Goal: Task Accomplishment & Management: Use online tool/utility

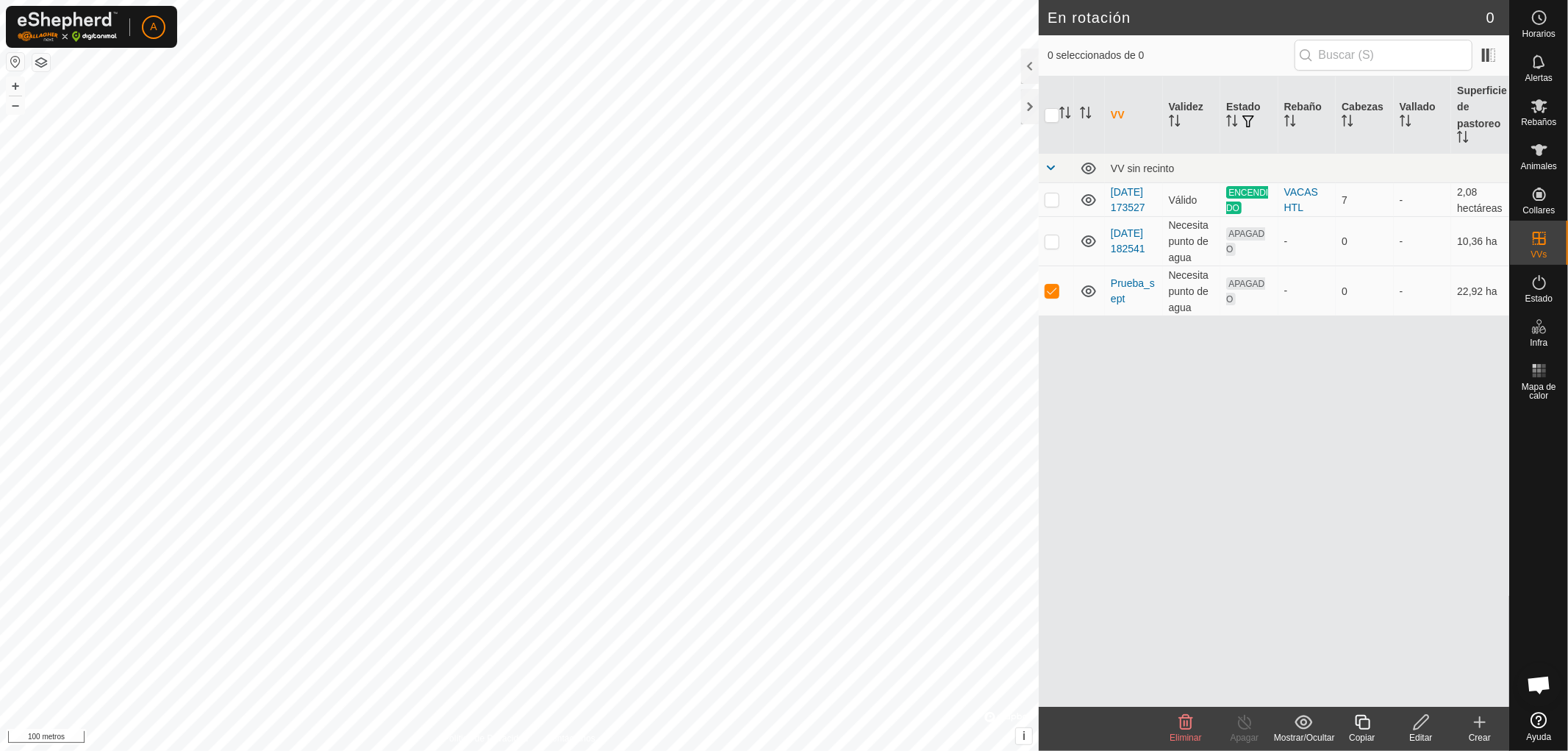
click at [1479, 728] on icon at bounding box center [1480, 723] width 18 height 18
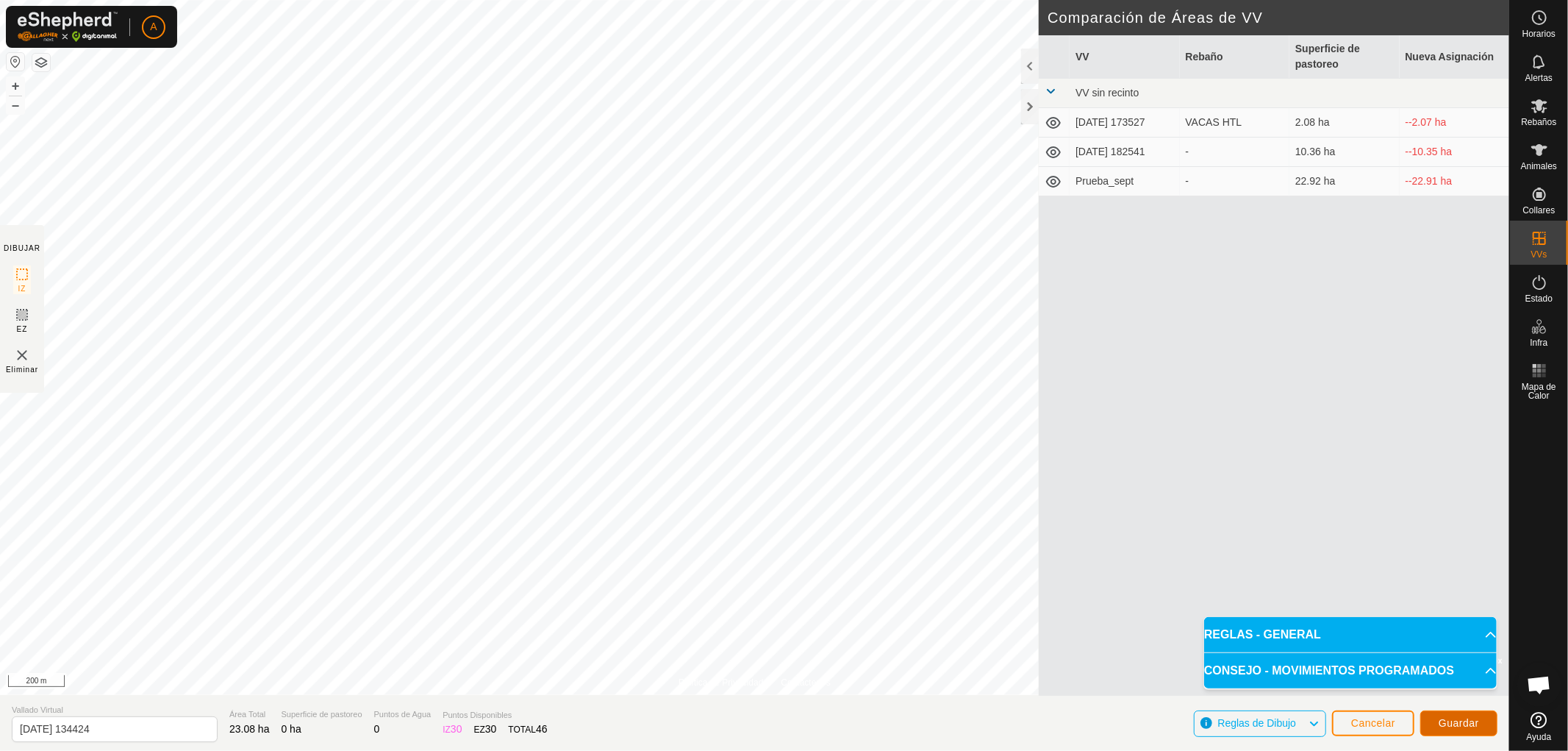
click at [1468, 724] on span "Guardar" at bounding box center [1458, 723] width 40 height 12
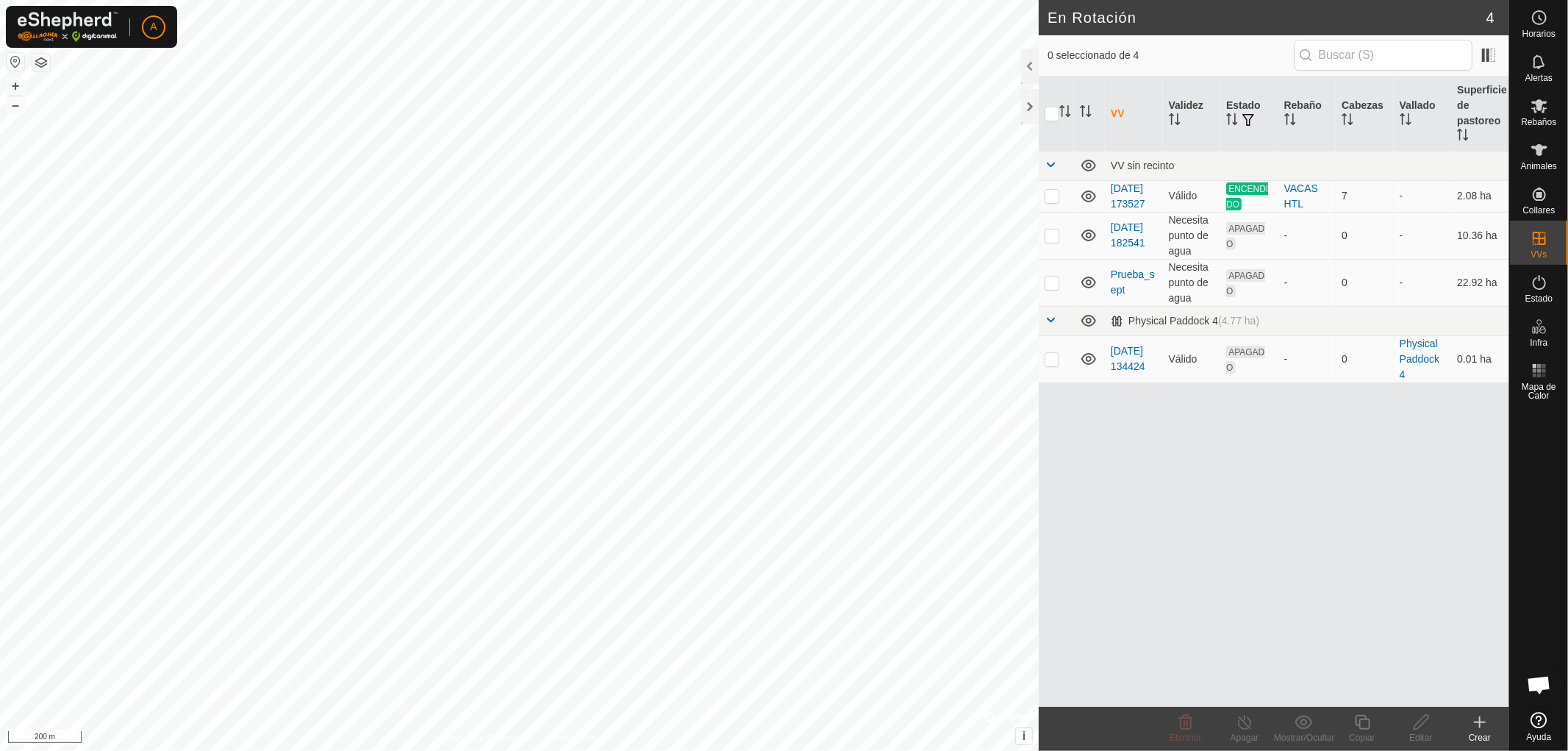
click at [846, 750] on html "A Horarios Alertas Rebaños Animales Collares VVs Estado Infra Mapa de Calor Ayu…" at bounding box center [784, 376] width 1568 height 751
click at [1485, 728] on icon at bounding box center [1480, 723] width 18 height 18
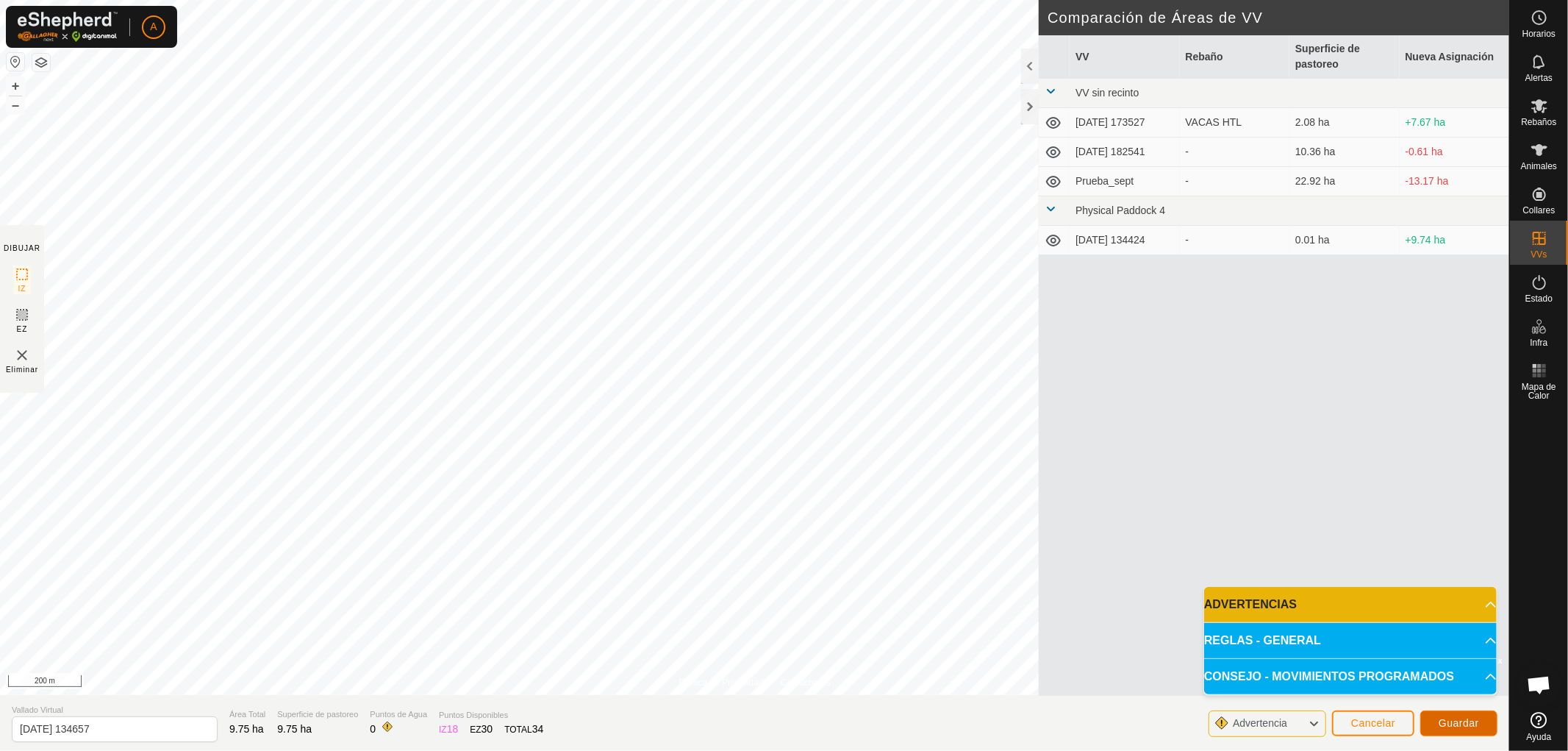
click at [1463, 723] on span "Guardar" at bounding box center [1458, 723] width 40 height 12
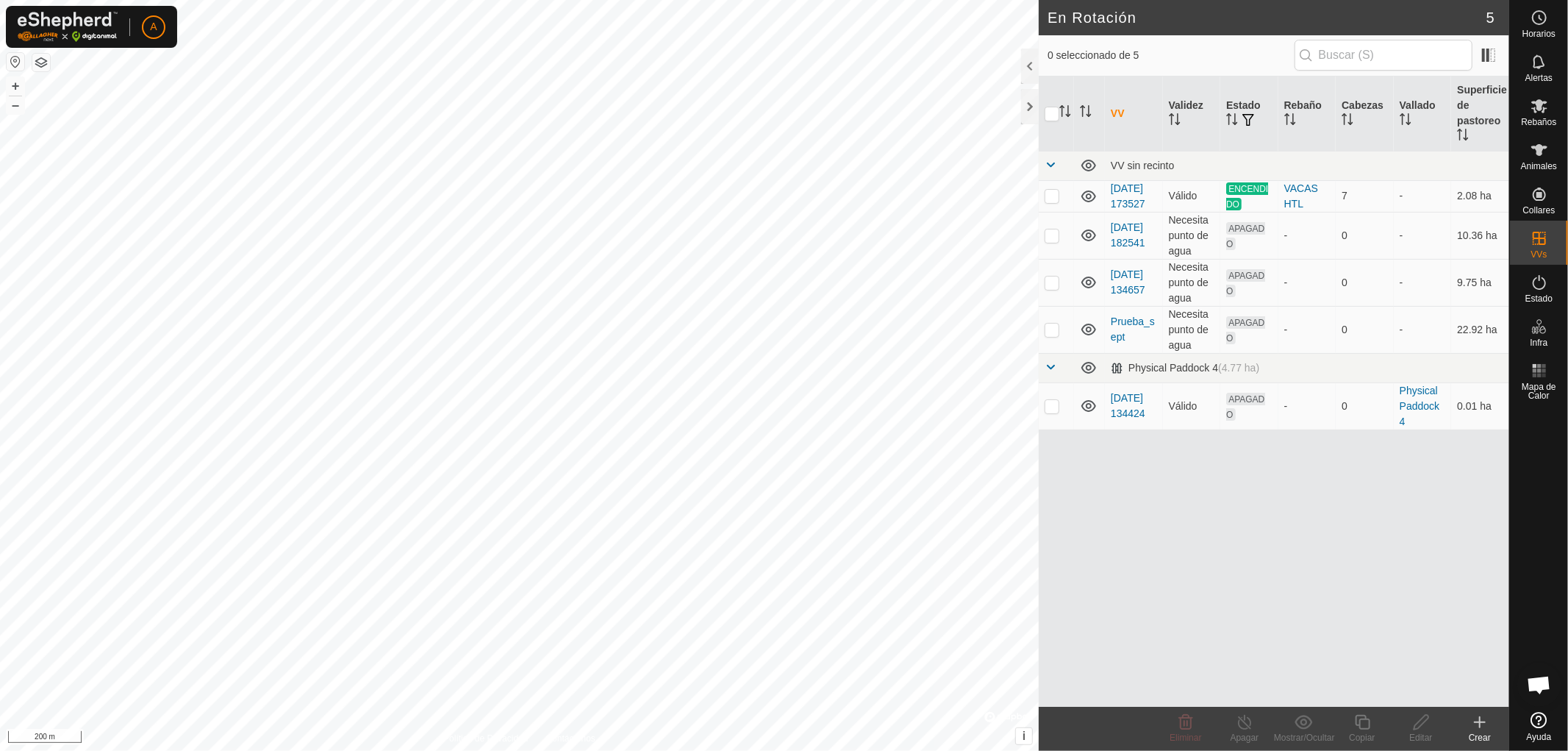
click at [1485, 728] on icon at bounding box center [1480, 723] width 18 height 18
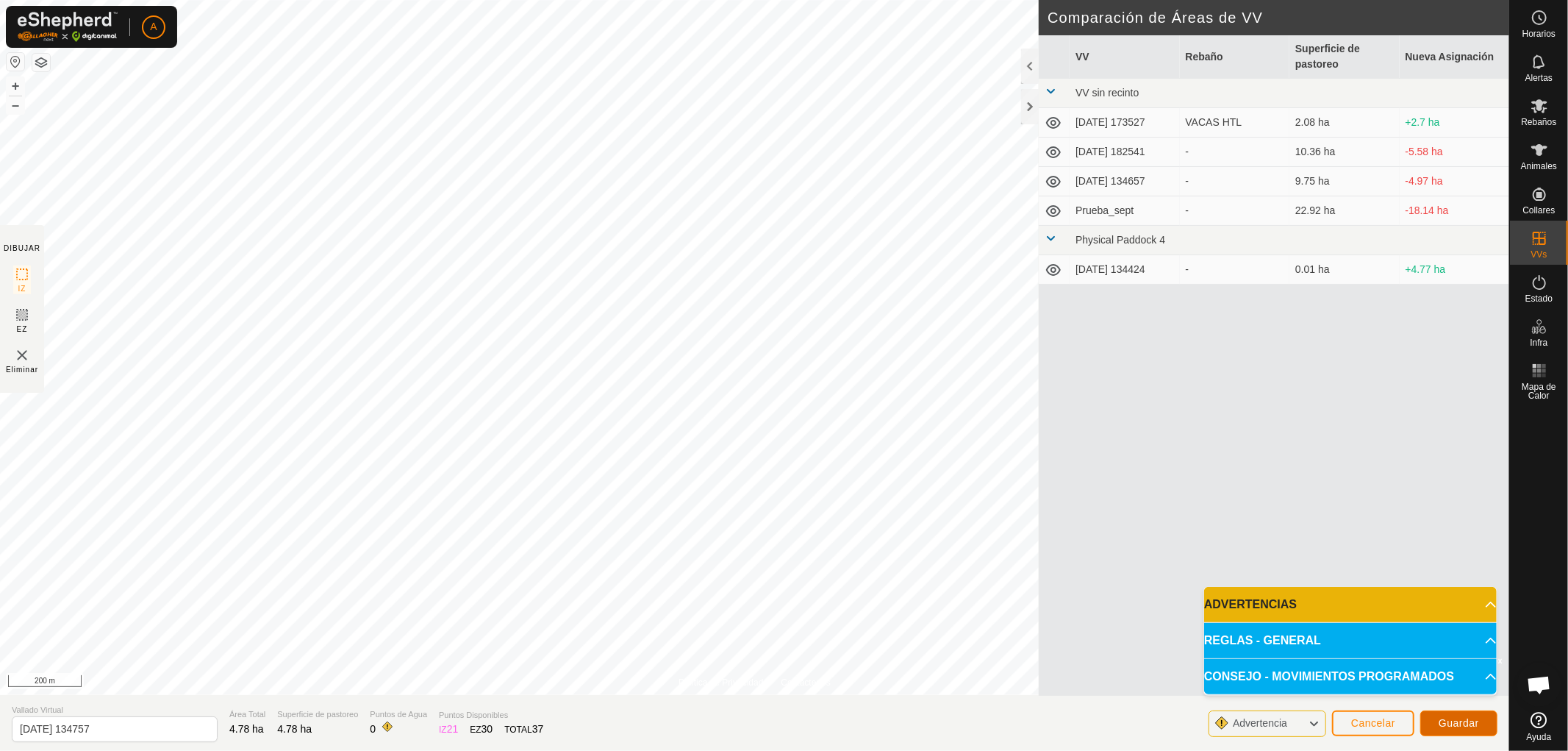
click at [1478, 724] on span "Guardar" at bounding box center [1458, 723] width 40 height 12
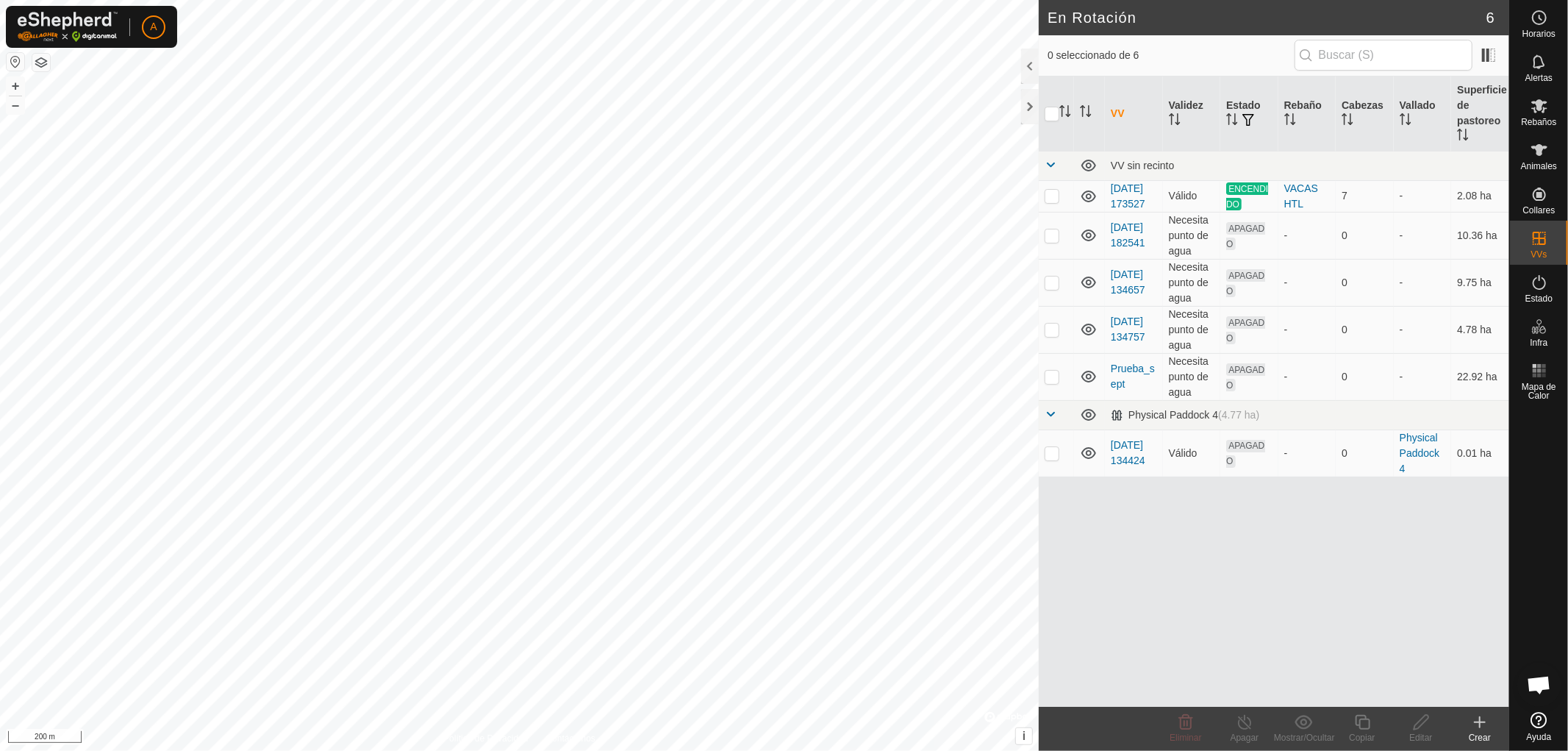
click at [1481, 726] on icon at bounding box center [1480, 723] width 18 height 18
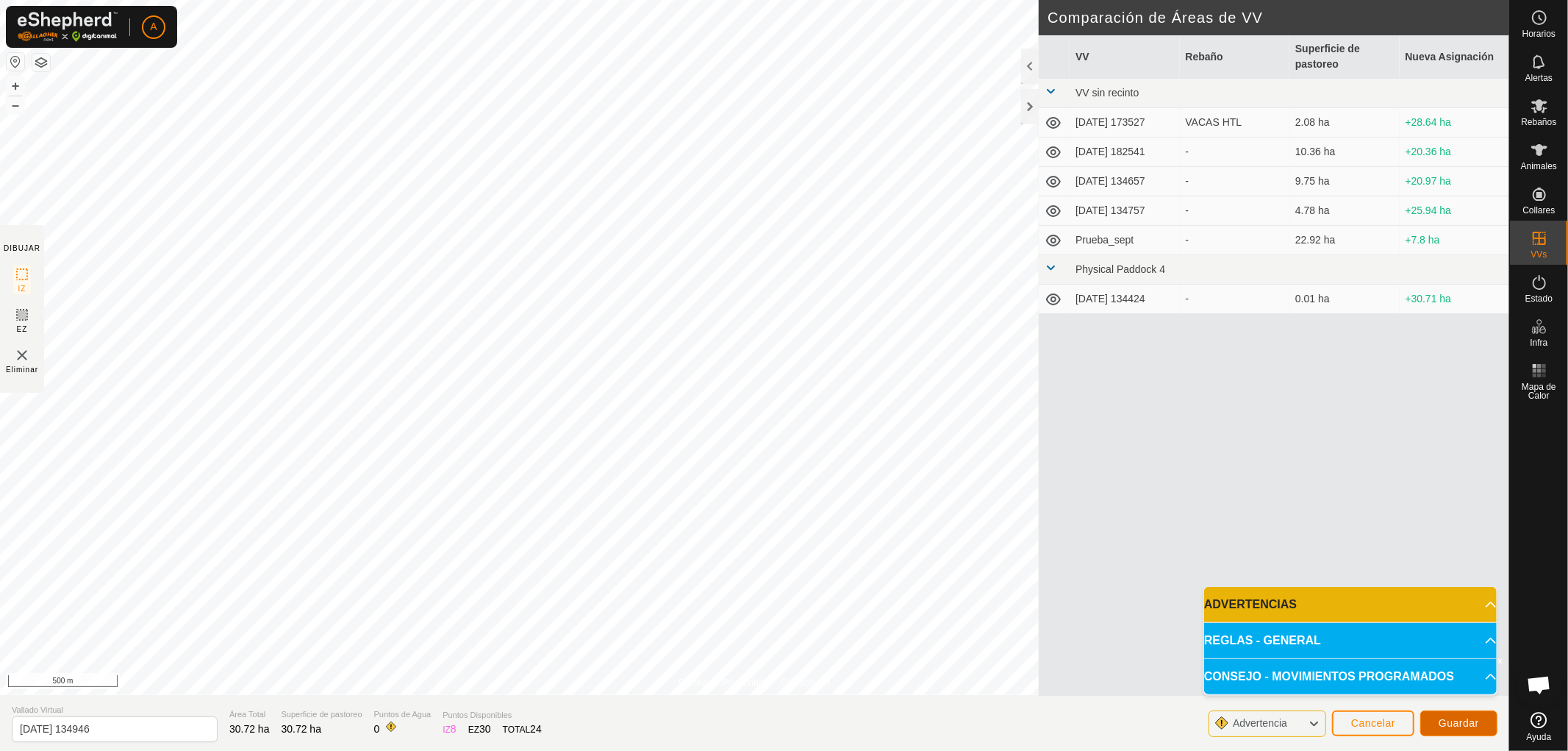
click at [1456, 721] on span "Guardar" at bounding box center [1458, 723] width 40 height 12
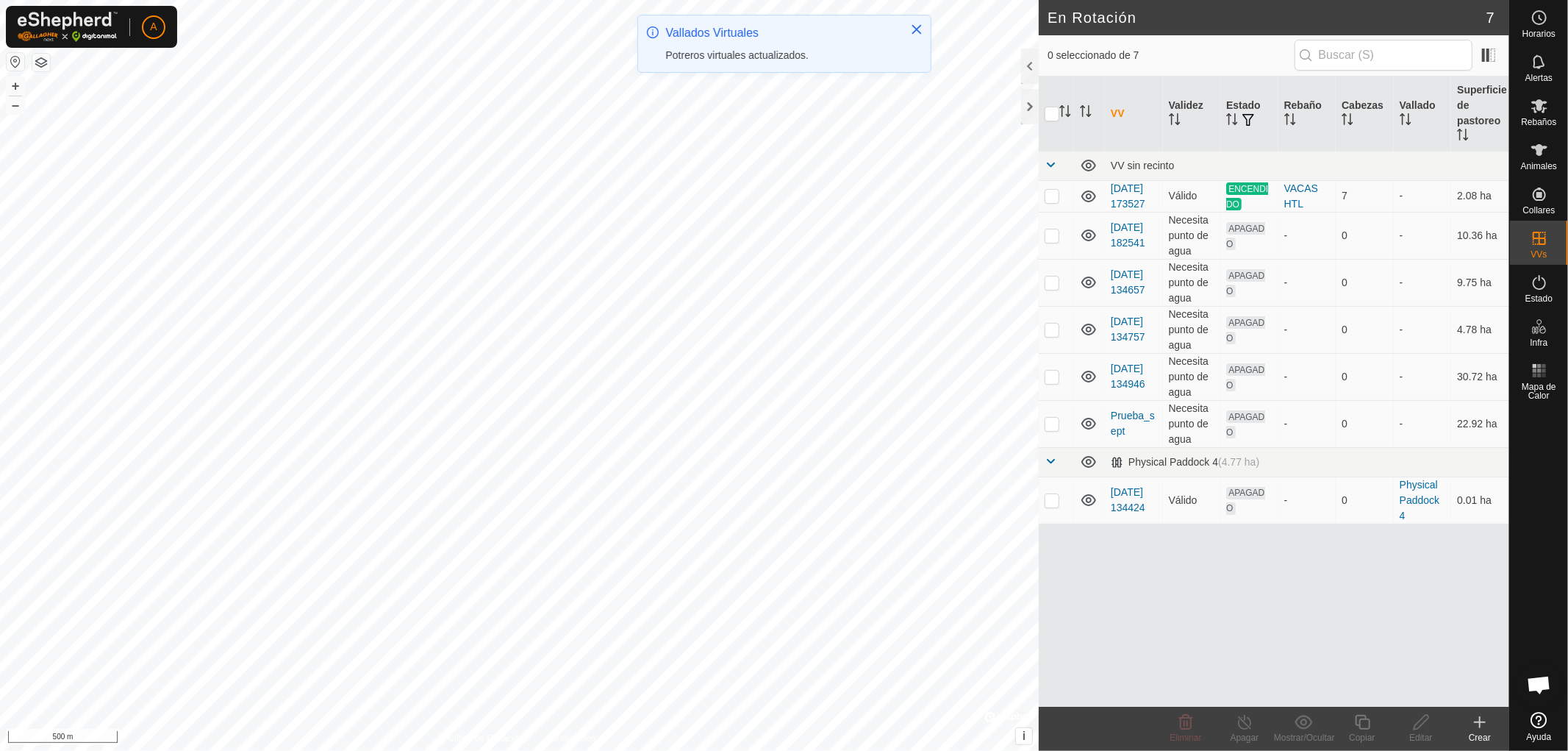
click at [539, 750] on html "A Horarios Alertas Rebaños Animales Collares VVs Estado Infra Mapa de Calor Ayu…" at bounding box center [784, 376] width 1568 height 751
